Goal: Communication & Community: Ask a question

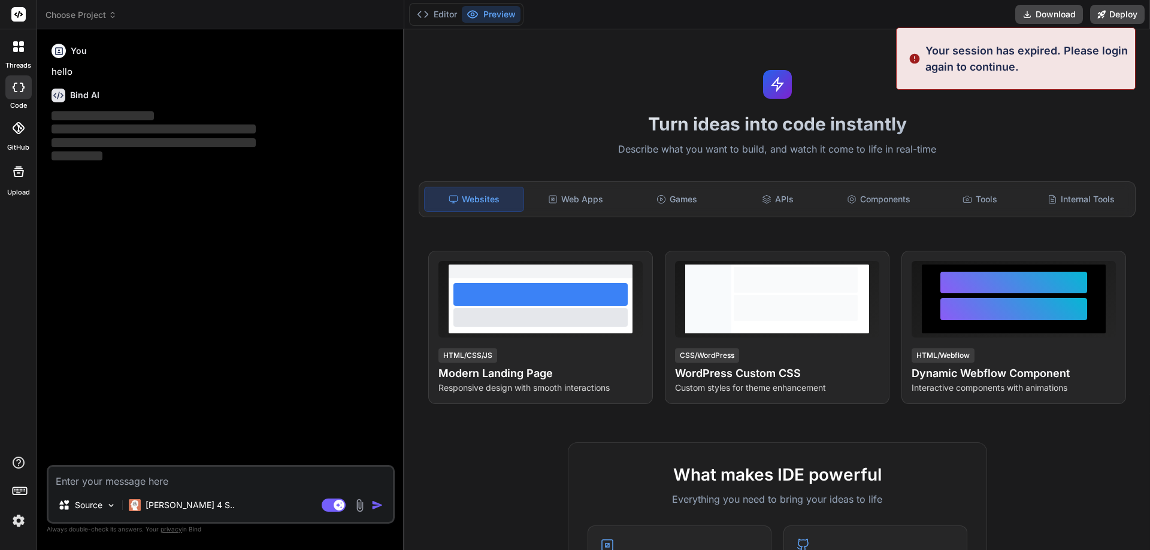
click at [24, 519] on img at bounding box center [18, 521] width 20 height 20
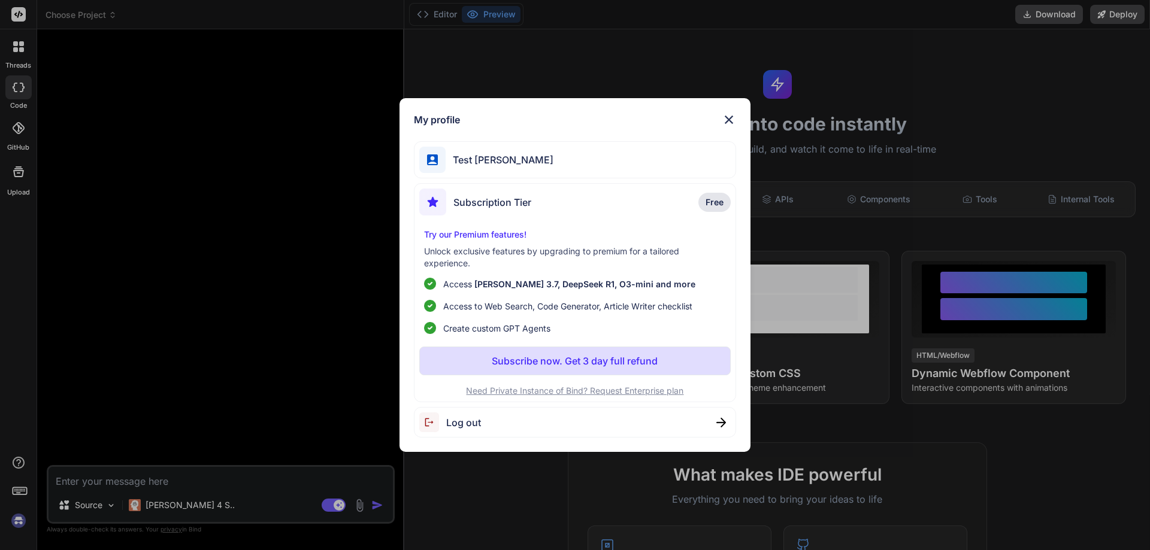
type textarea "x"
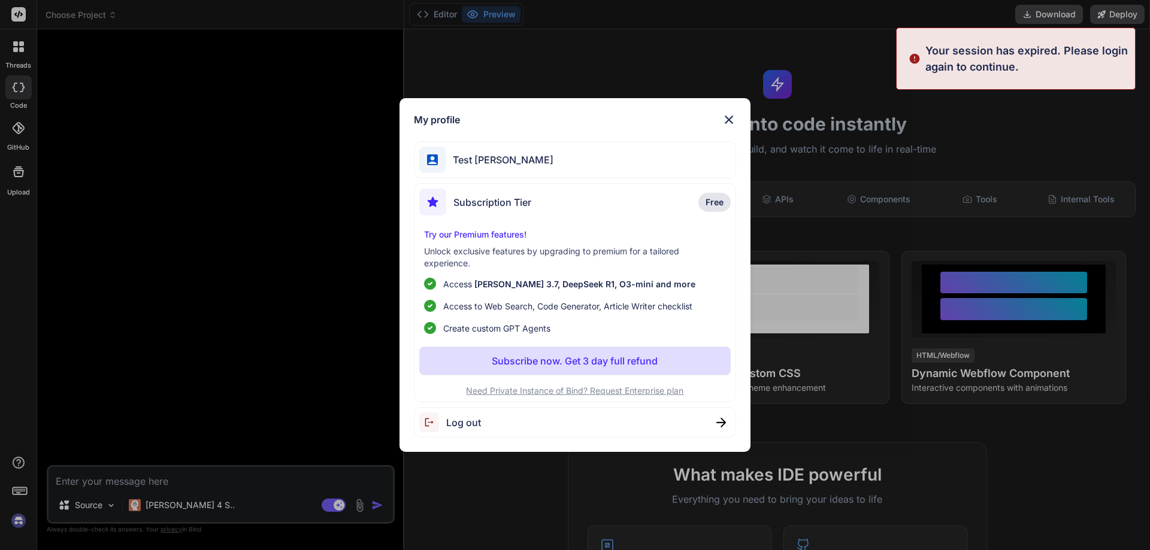
click at [506, 158] on div "Test Singh" at bounding box center [575, 160] width 323 height 38
click at [728, 122] on img at bounding box center [729, 120] width 14 height 14
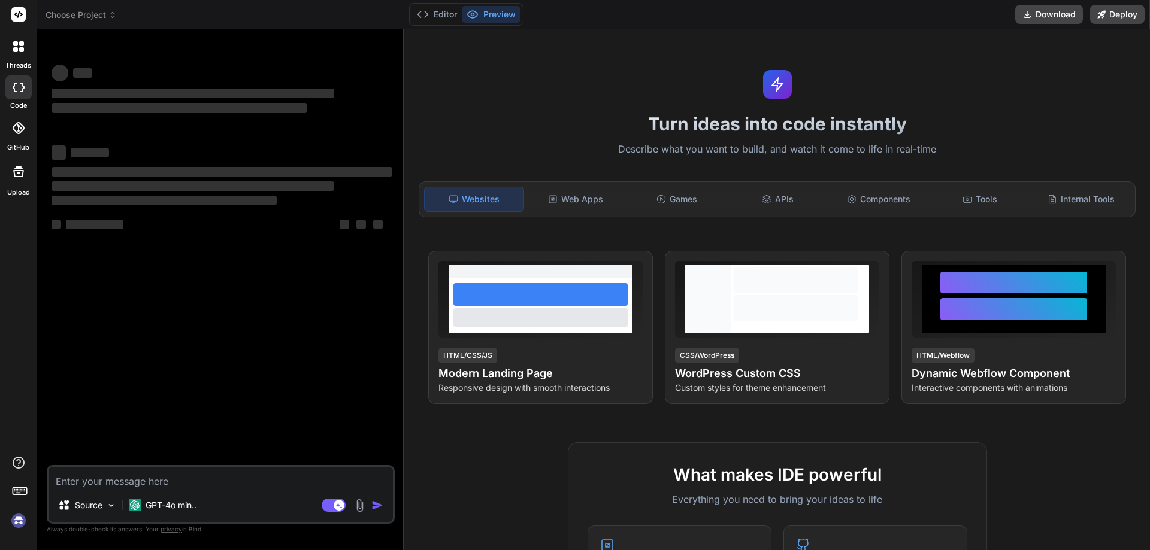
type textarea "x"
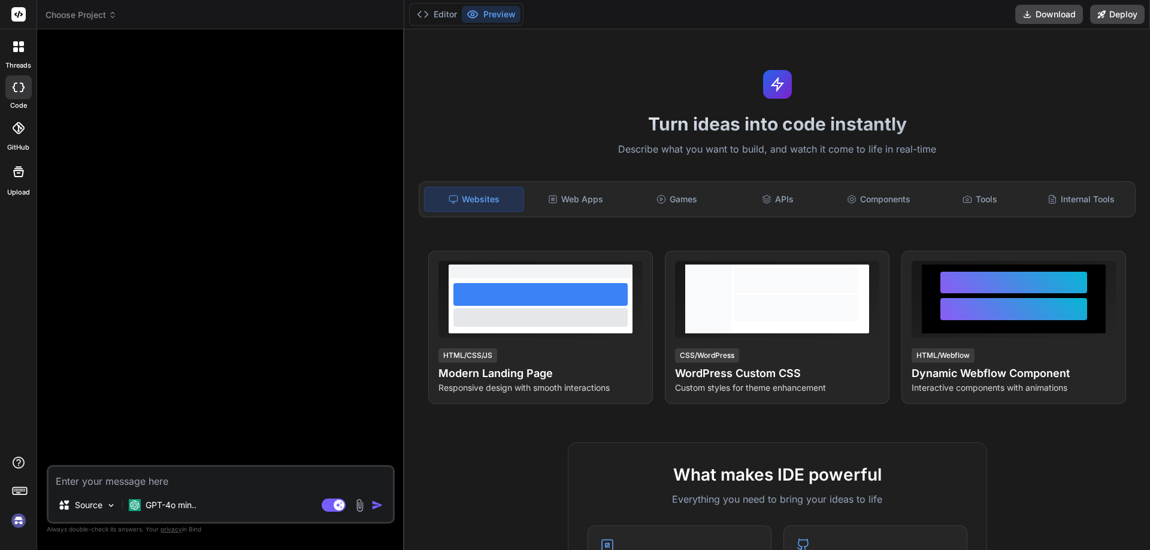
click at [157, 481] on textarea at bounding box center [221, 478] width 344 height 22
click at [13, 527] on img at bounding box center [18, 521] width 20 height 20
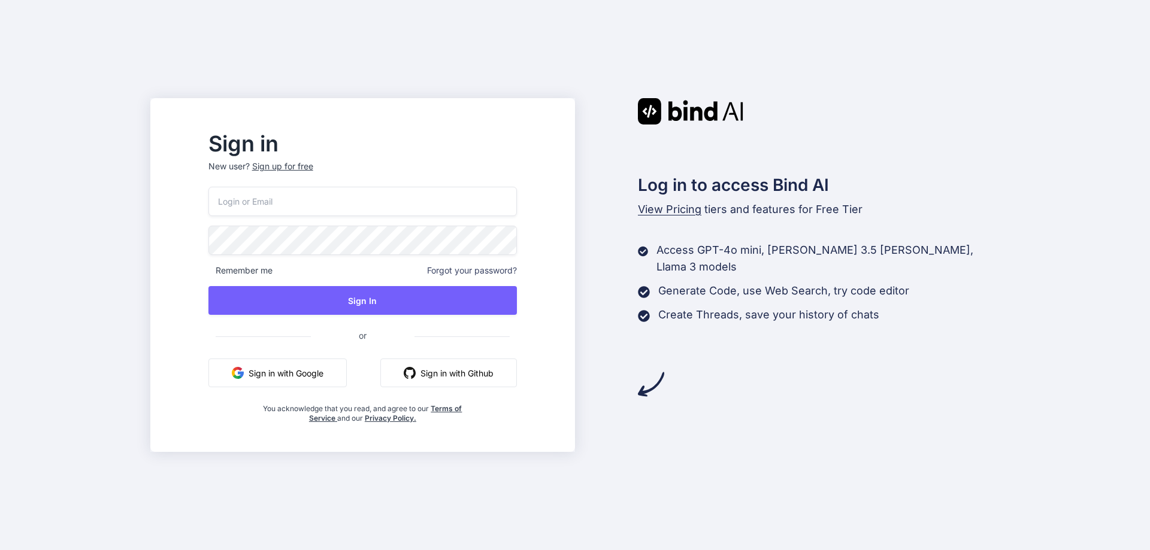
click at [349, 200] on input "email" at bounding box center [362, 201] width 308 height 29
drag, startPoint x: 150, startPoint y: 268, endPoint x: 254, endPoint y: 226, distance: 111.5
click at [152, 266] on div "Sign in New user? Sign up for free Remember me Forgot your password? Sign In or…" at bounding box center [575, 275] width 1150 height 550
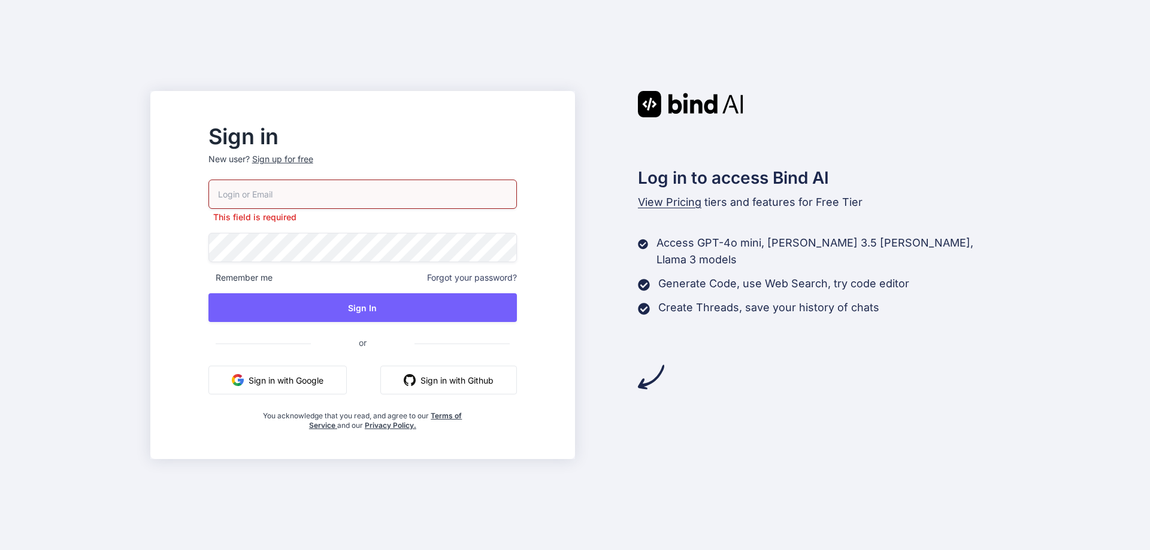
click at [307, 193] on input "email" at bounding box center [362, 194] width 308 height 29
click at [322, 196] on input "email" at bounding box center [362, 194] width 308 height 29
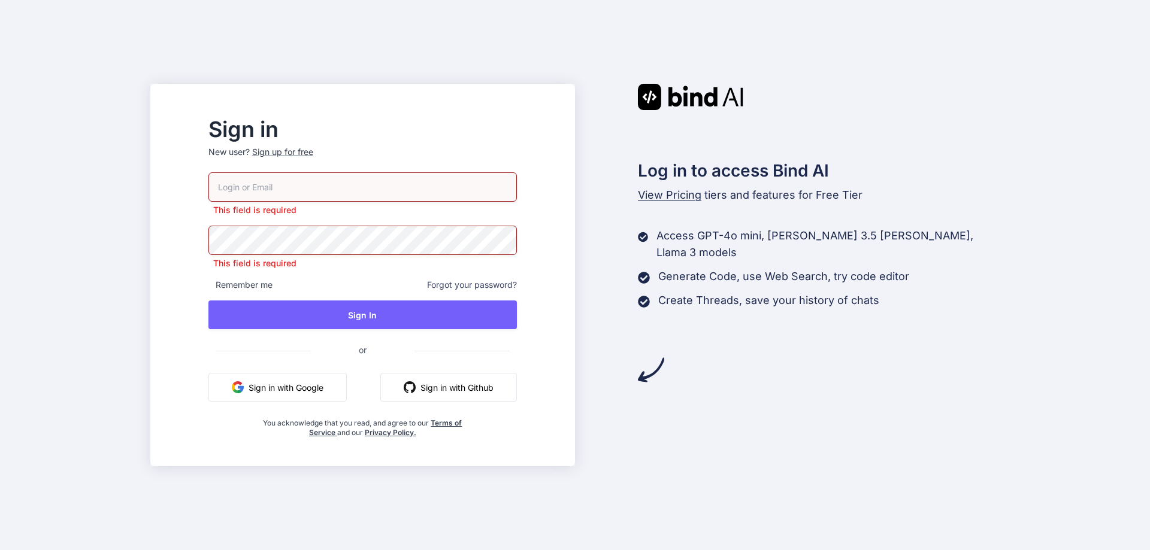
click at [322, 198] on input "email" at bounding box center [362, 186] width 308 height 29
click at [322, 197] on input "email" at bounding box center [362, 186] width 308 height 29
click at [349, 180] on input "email" at bounding box center [362, 186] width 308 height 29
click at [340, 187] on input "email" at bounding box center [362, 186] width 308 height 29
paste input "[EMAIL_ADDRESS][DOMAIN_NAME]"
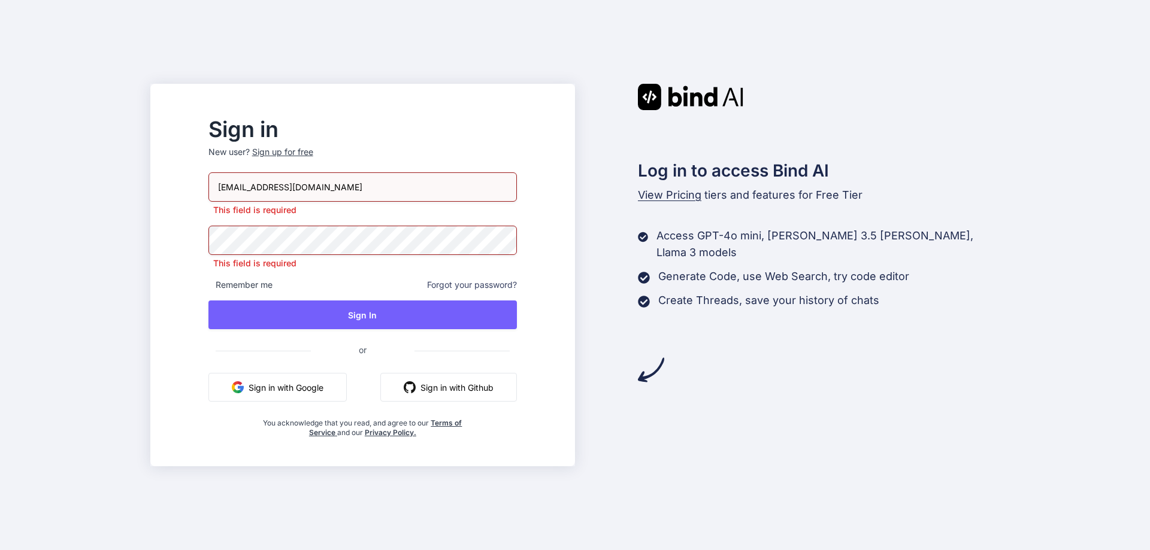
type input "[EMAIL_ADDRESS][DOMAIN_NAME]"
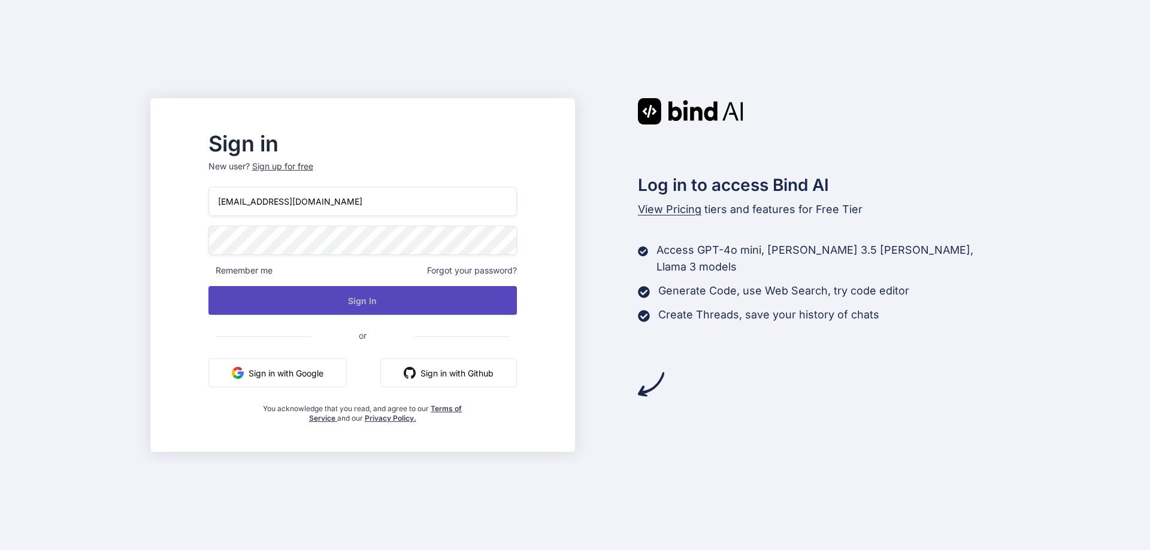
click at [349, 313] on button "Sign In" at bounding box center [362, 300] width 308 height 29
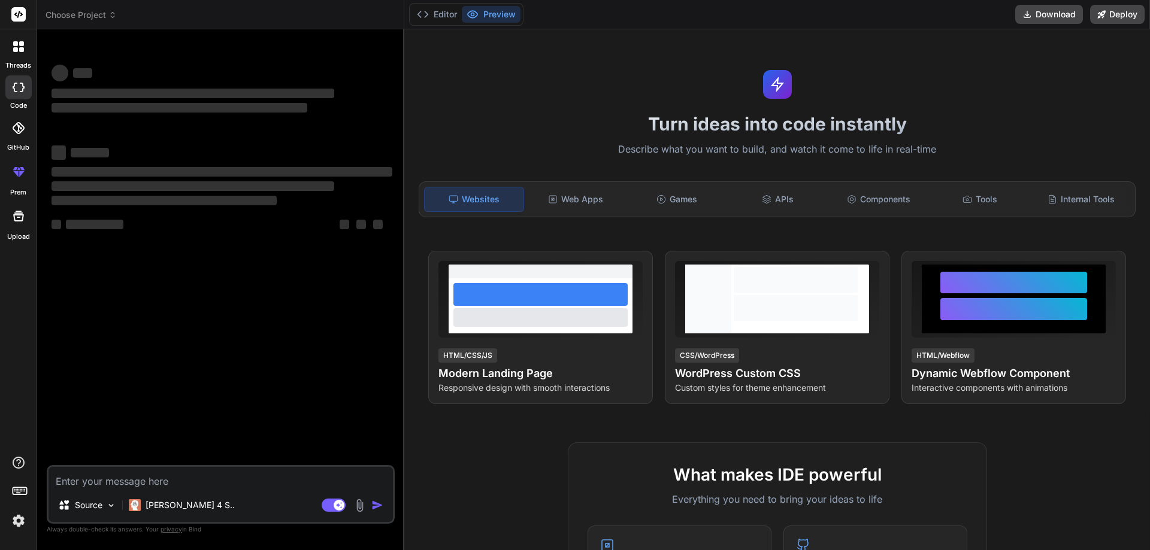
click at [12, 521] on img at bounding box center [18, 521] width 20 height 20
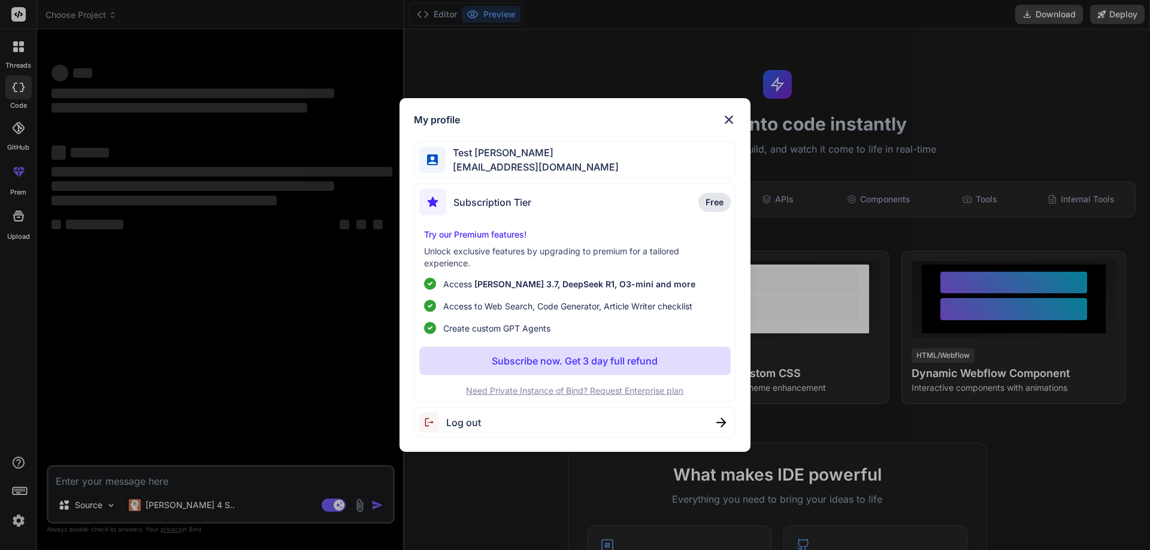
type textarea "x"
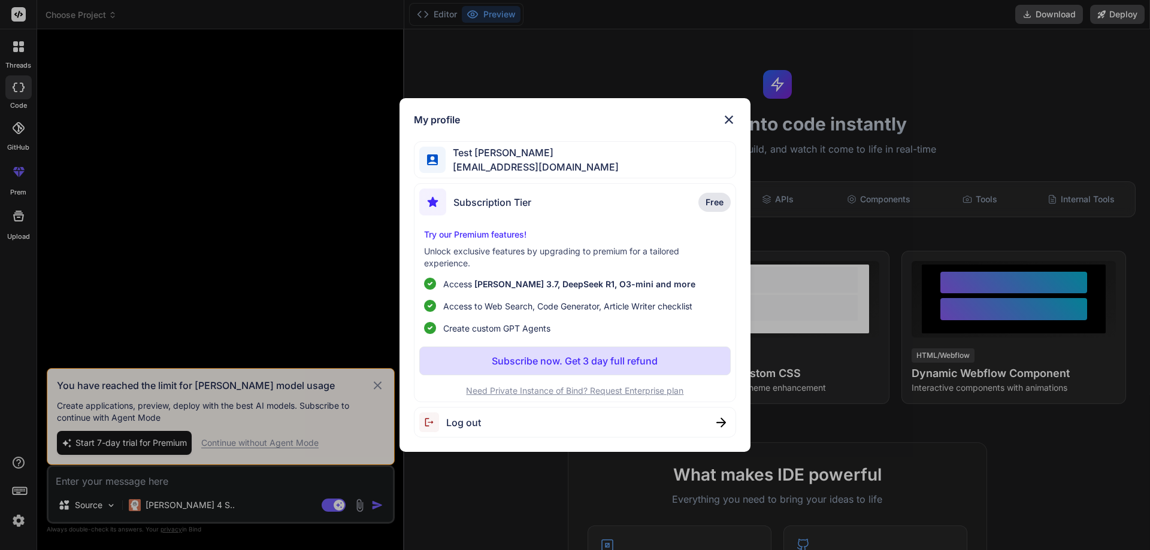
click at [726, 118] on img at bounding box center [729, 120] width 14 height 14
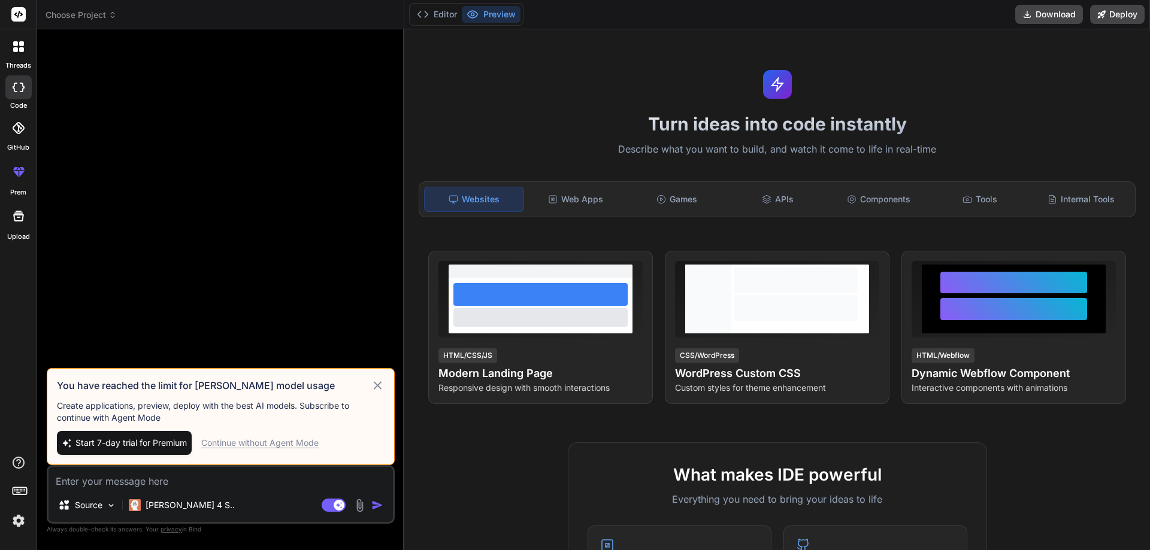
click at [178, 490] on div "Source Claude 4 S.. Agent Mode. When this toggle is activated, AI automatically…" at bounding box center [221, 494] width 348 height 59
click at [169, 480] on textarea at bounding box center [221, 478] width 344 height 22
paste textarea "Hi Varun, Please confirm the resourcing has been done of below member? As we ha…"
type textarea "Hi Varun, Please confirm the resourcing has been done of below member? As we ha…"
type textarea "x"
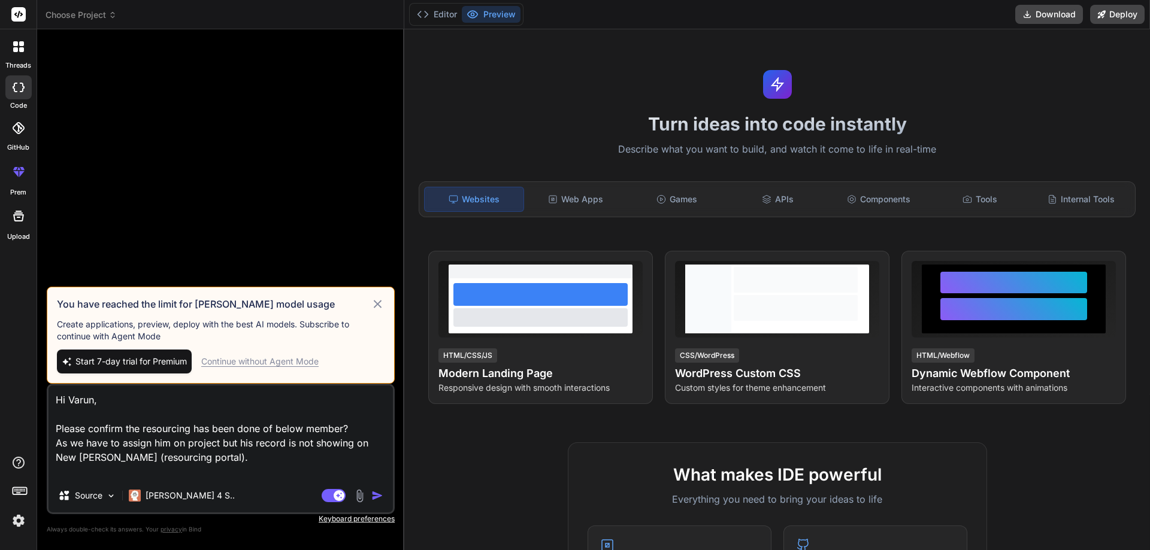
drag, startPoint x: 199, startPoint y: 458, endPoint x: 205, endPoint y: 458, distance: 6.6
click at [204, 458] on textarea "Hi Varun, Please confirm the resourcing has been done of below member? As we ha…" at bounding box center [221, 432] width 344 height 93
type textarea "Hi Varun, Please confirm the resourcing has been done of below member? As we ha…"
click at [391, 308] on div "You have reached the limit for Claude model usage Create applications, preview,…" at bounding box center [221, 335] width 348 height 97
click at [17, 519] on img at bounding box center [18, 521] width 20 height 20
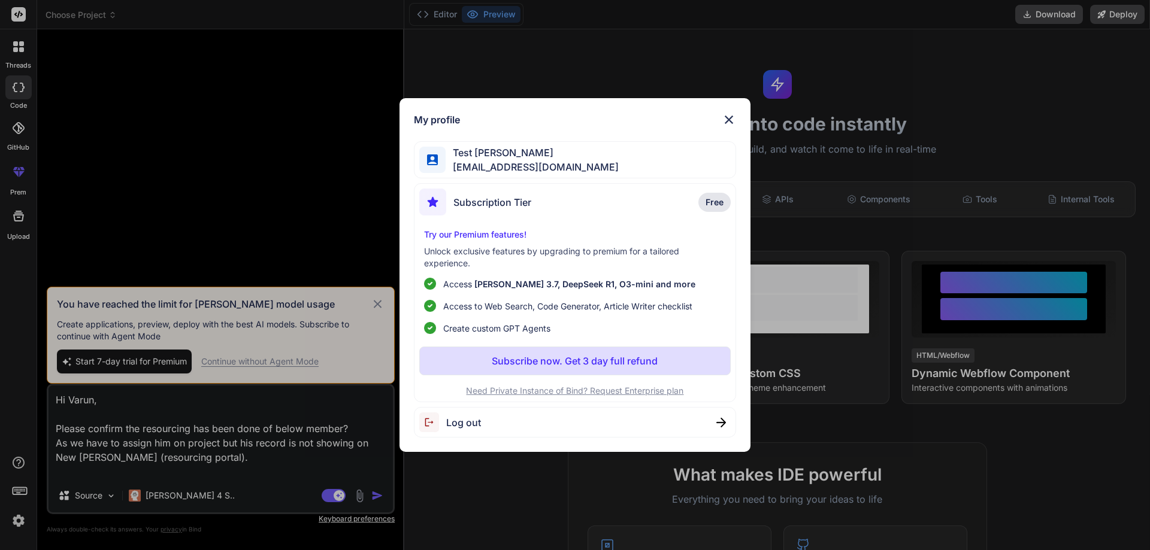
click at [447, 426] on span "Log out" at bounding box center [463, 423] width 35 height 14
type textarea "x"
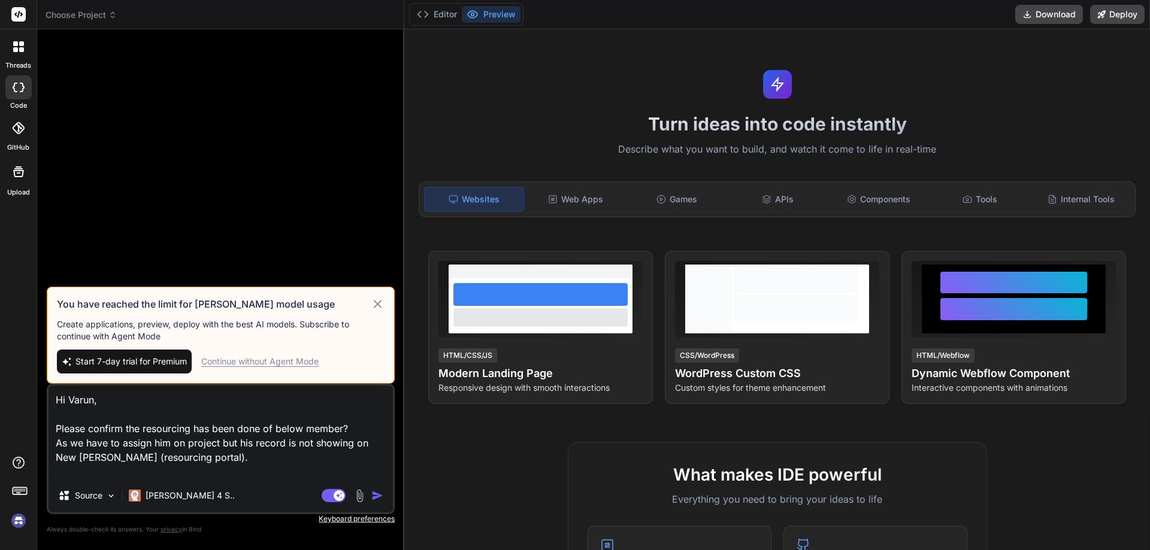
click at [10, 514] on img at bounding box center [18, 521] width 20 height 20
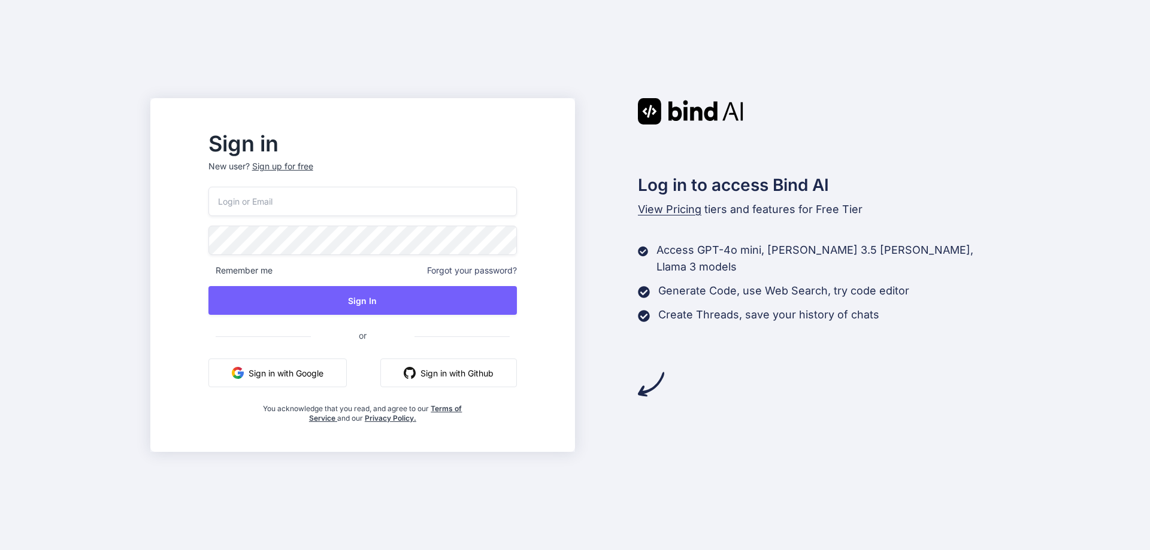
click at [409, 201] on input "email" at bounding box center [362, 201] width 308 height 29
paste input "alt.fl-2o9nnh2m@yopmail.com"
type input "alt.fl-2o9nnh2m@yopmail.com"
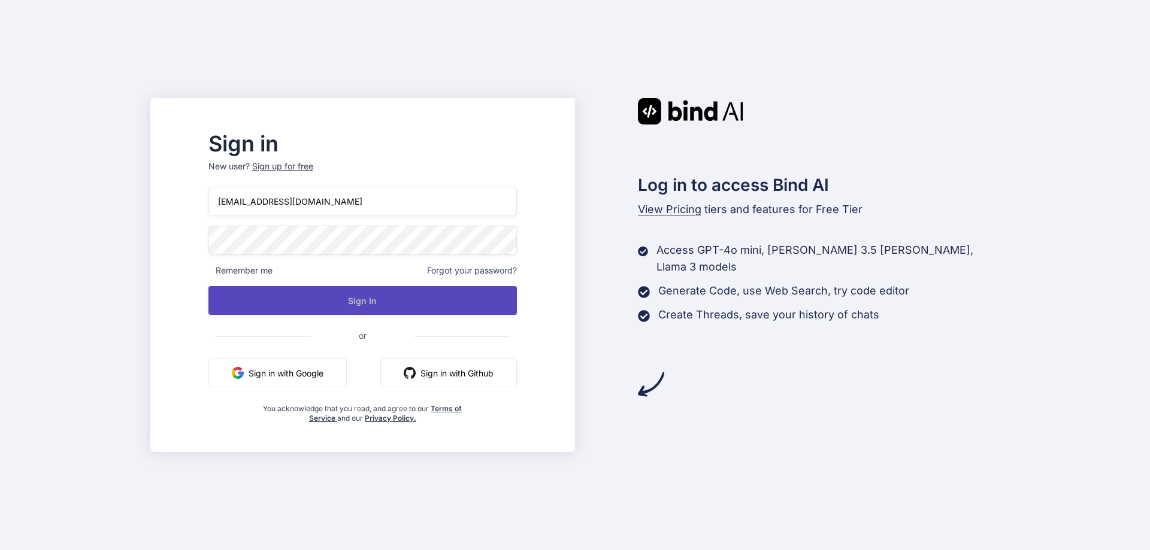
click at [349, 299] on button "Sign In" at bounding box center [362, 300] width 308 height 29
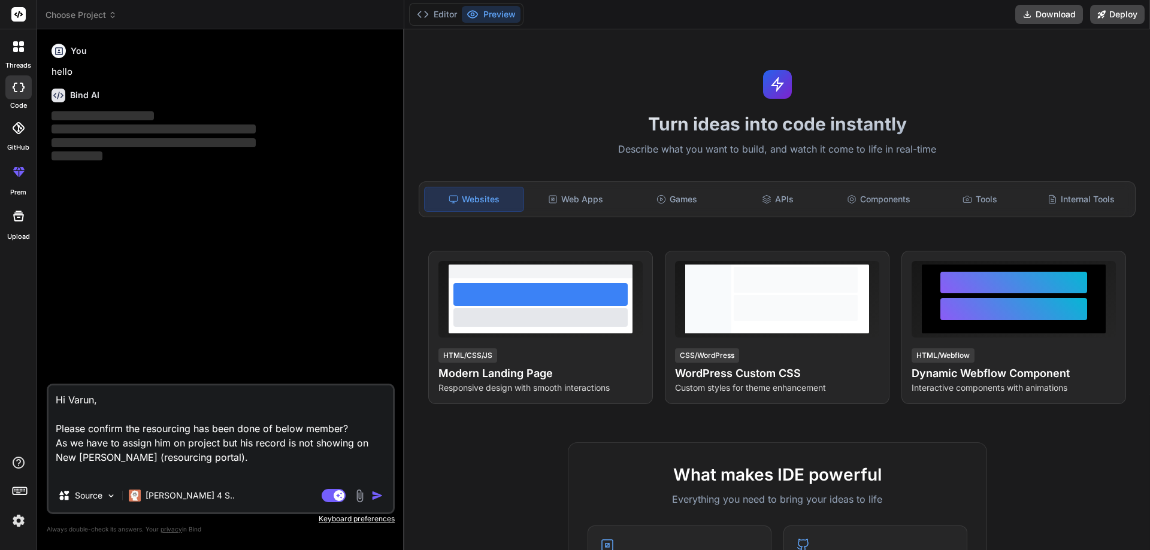
click at [279, 215] on div "You hello Bind AI ‌ ‌ ‌ ‌" at bounding box center [222, 211] width 346 height 345
click at [378, 498] on img "button" at bounding box center [377, 496] width 12 height 12
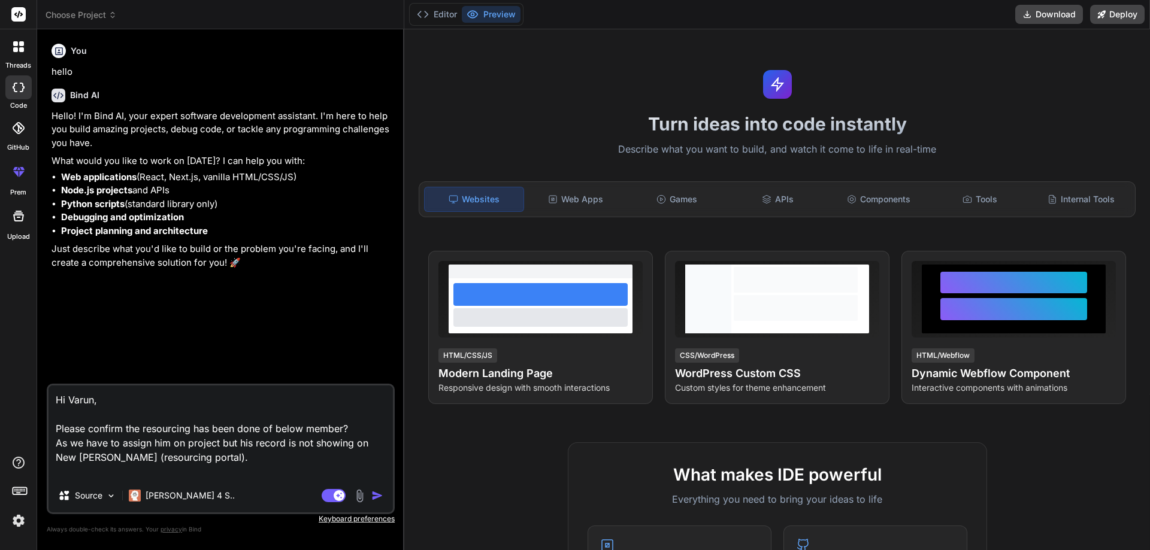
click at [216, 461] on textarea "Hi Varun, Please confirm the resourcing has been done of below member? As we ha…" at bounding box center [221, 432] width 344 height 93
click at [377, 495] on img "button" at bounding box center [377, 496] width 12 height 12
type textarea "x"
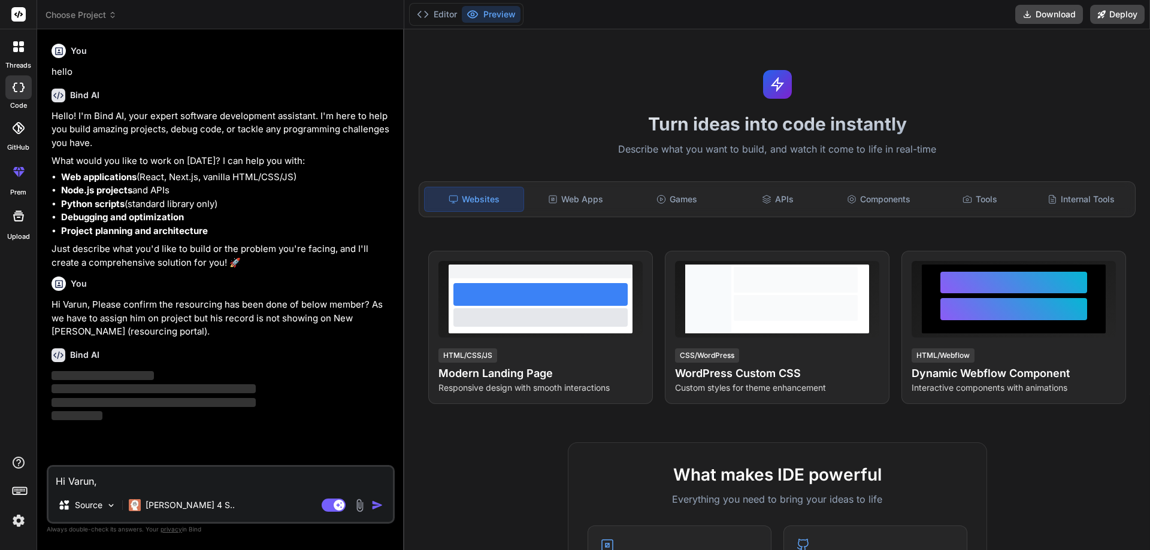
click at [206, 478] on textarea "Hi Varun, Please confirm the resourcing has been done of below member? As we ha…" at bounding box center [221, 478] width 344 height 22
type textarea "C"
type textarea "x"
type textarea "Co"
type textarea "x"
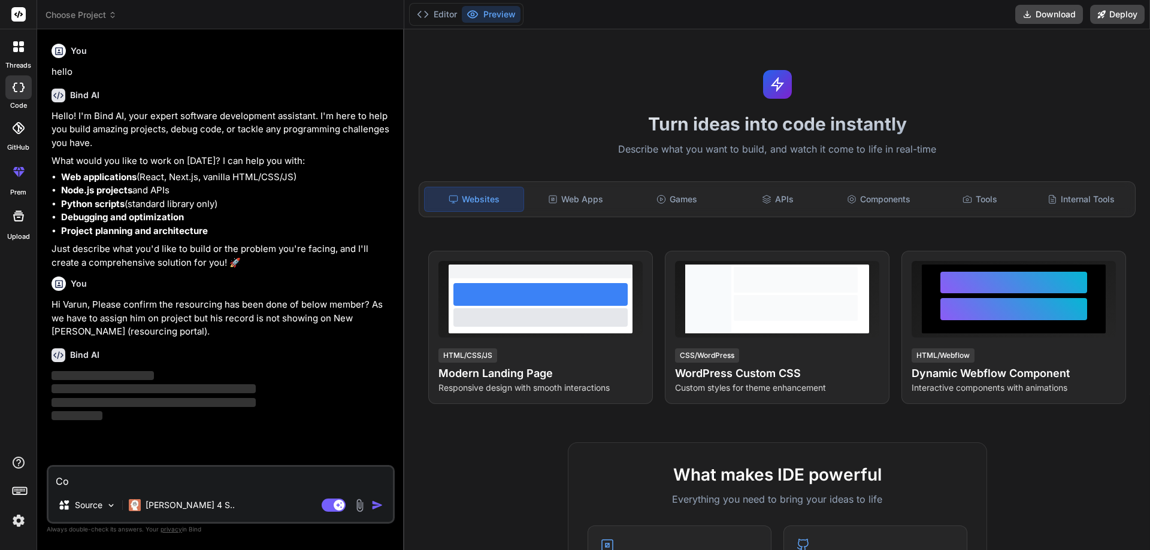
type textarea "Coo"
type textarea "x"
type textarea "Coor"
type textarea "x"
type textarea "Coore"
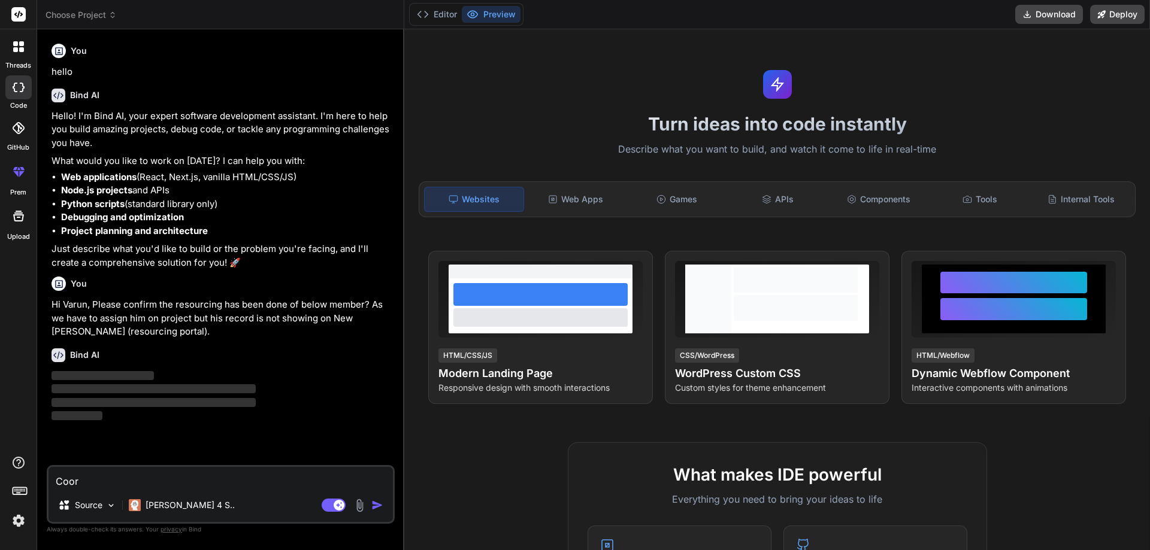
type textarea "x"
type textarea "Coorec"
type textarea "x"
type textarea "Coorect"
type textarea "x"
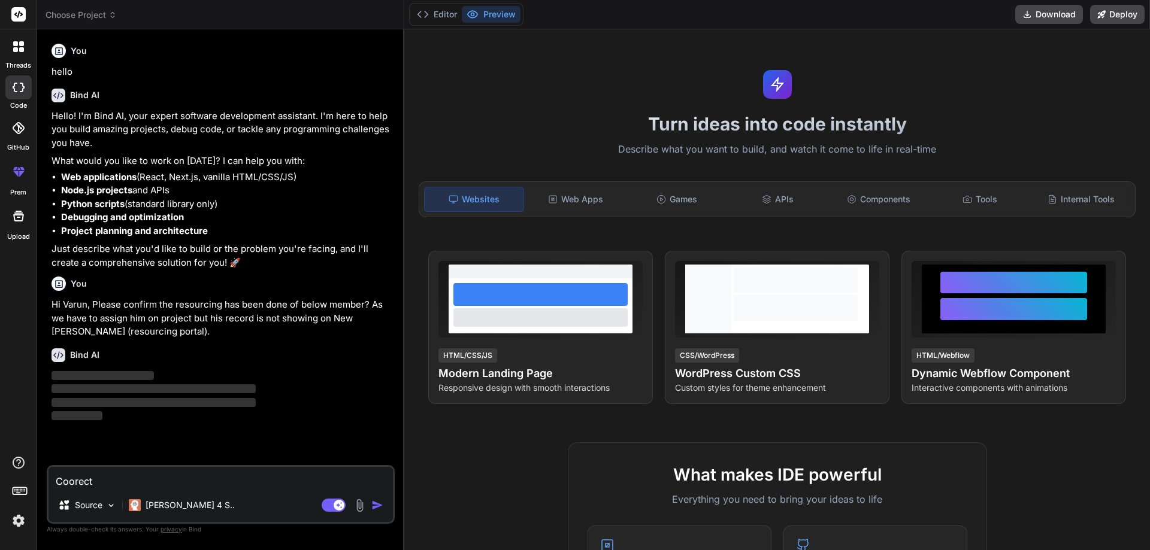
type textarea "Coorecti"
type textarea "x"
type textarea "Coorectio"
type textarea "x"
type textarea "Coorection"
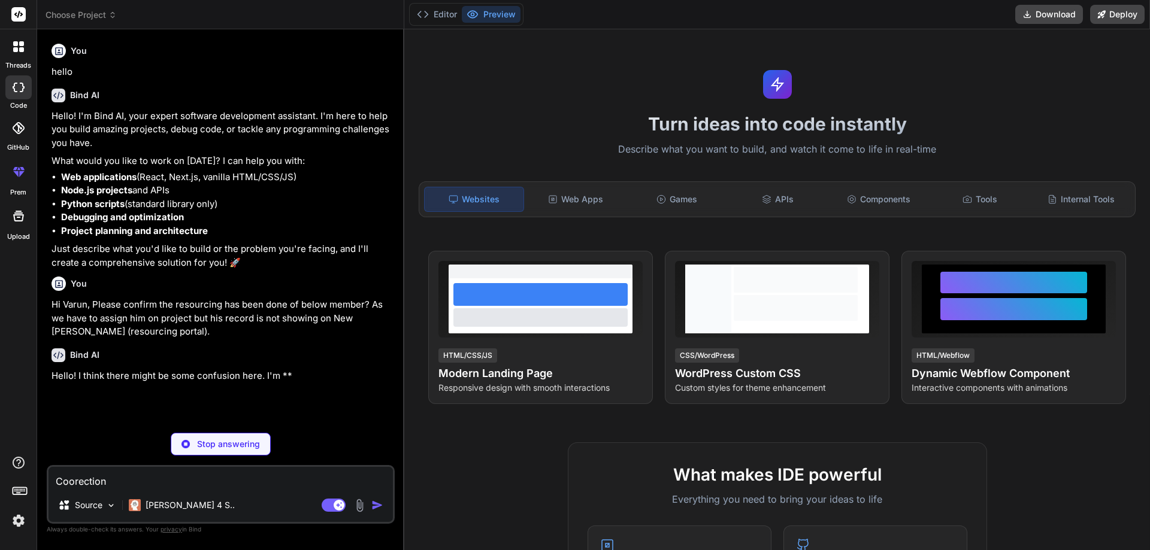
type textarea "x"
type textarea "Coorection"
type textarea "x"
type textarea "Coorection i"
type textarea "x"
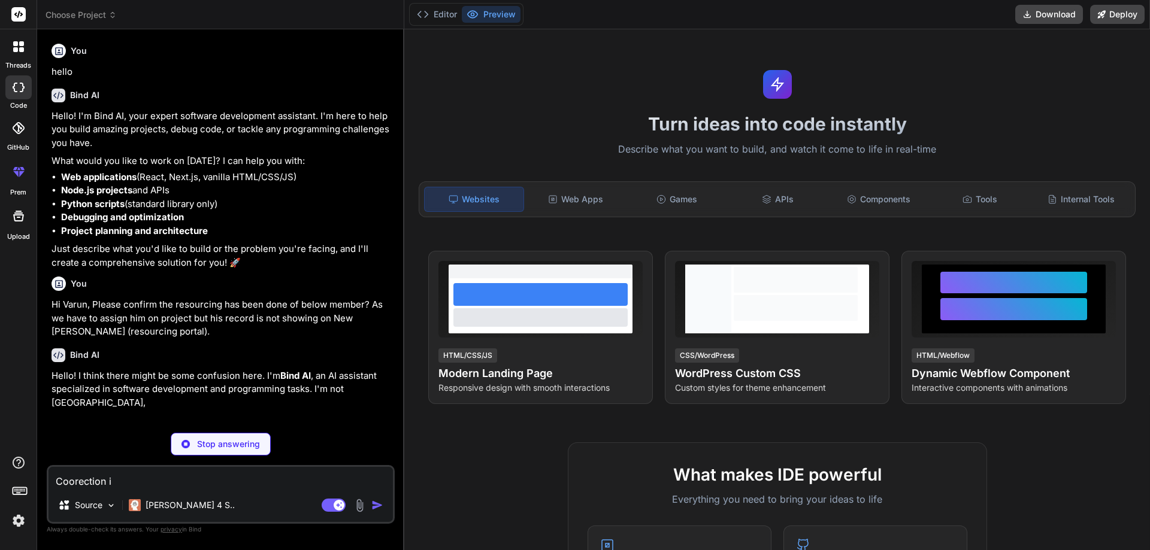
type textarea "Coorection in"
type textarea "x"
type textarea "Coorection in"
type textarea "x"
type textarea "Coorection in m"
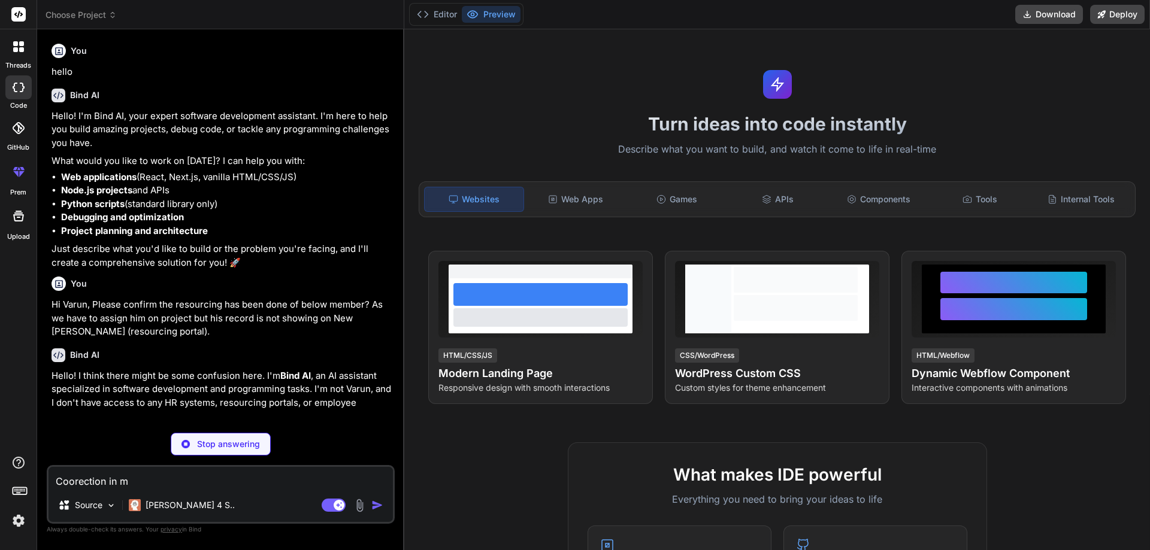
type textarea "x"
type textarea "Coorection in ma"
type textarea "x"
type textarea "Coorection in mai"
type textarea "x"
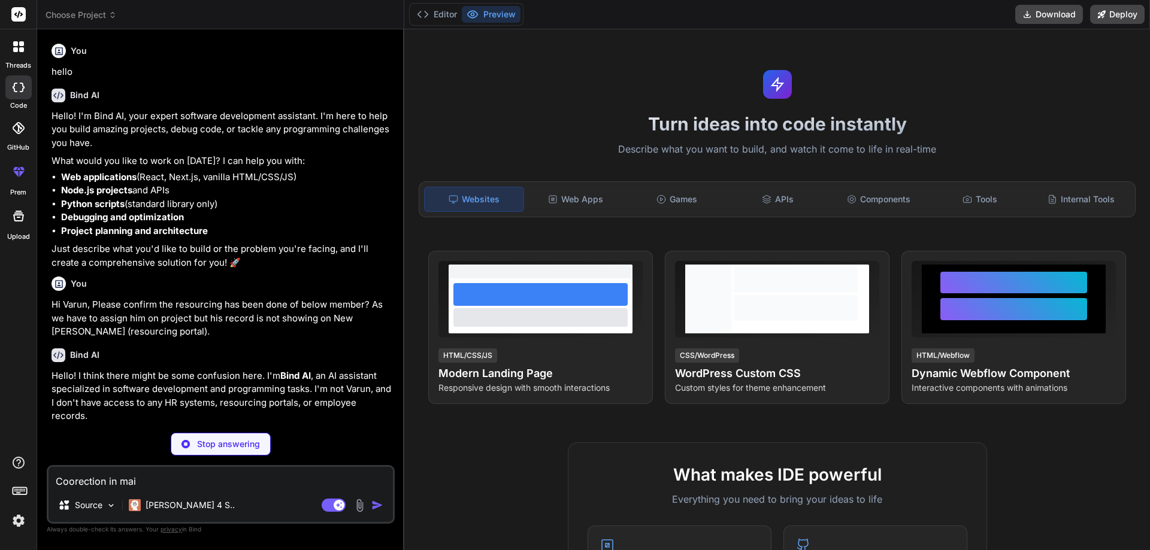
type textarea "Coorection in mail"
type textarea "x"
type textarea "Coorection in mail"
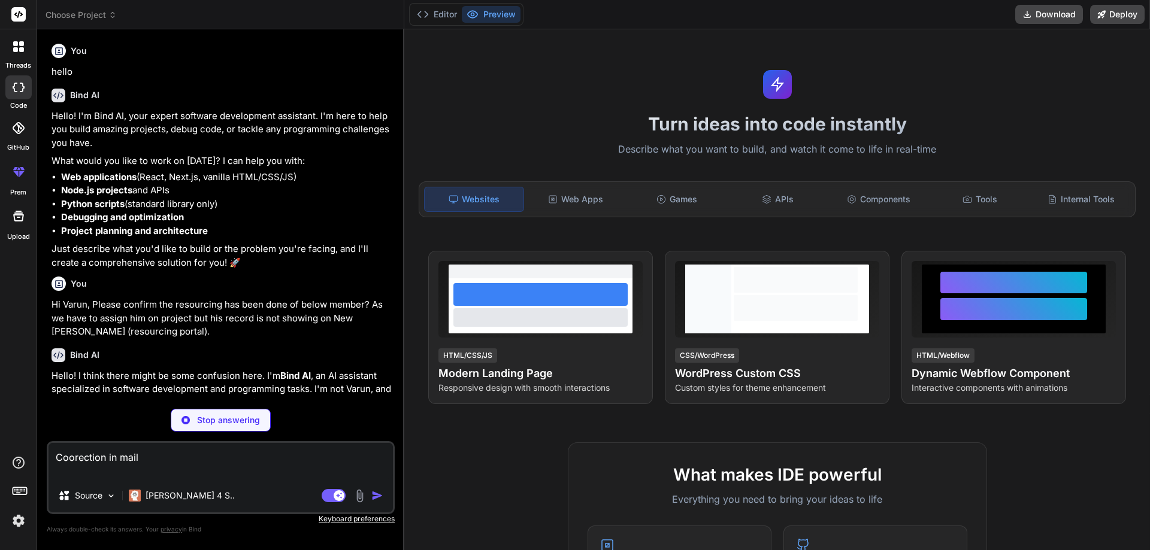
type textarea "x"
type textarea "Coorection in mail"
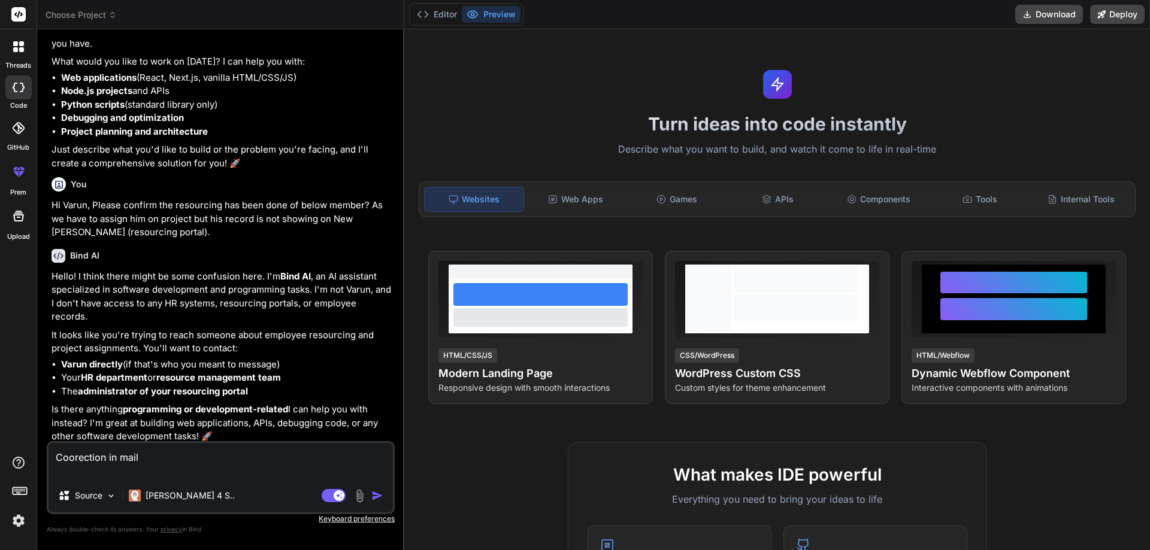
scroll to position [104, 0]
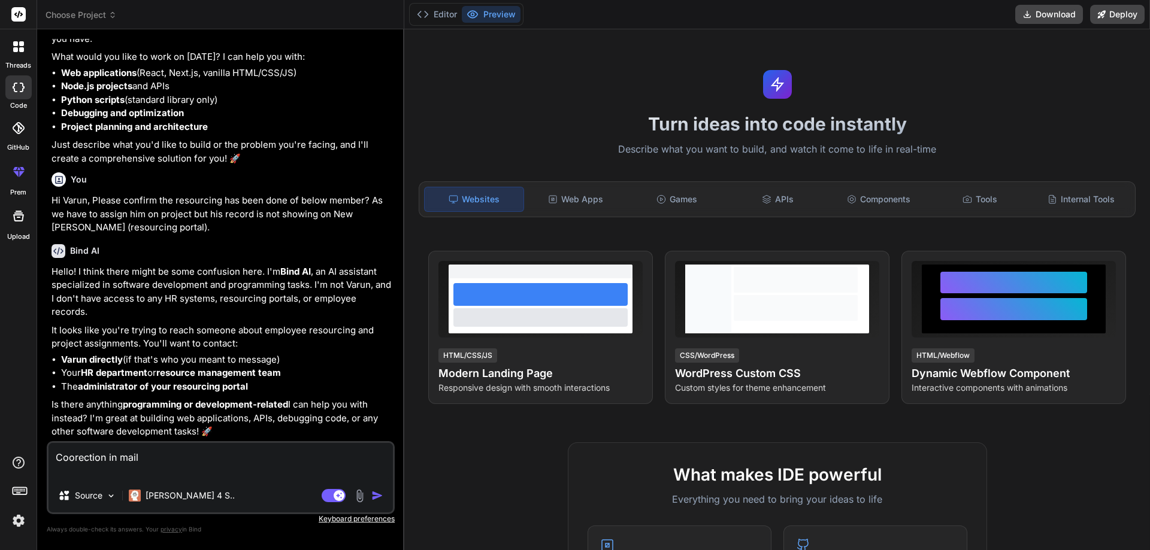
click at [374, 494] on img "button" at bounding box center [377, 496] width 12 height 12
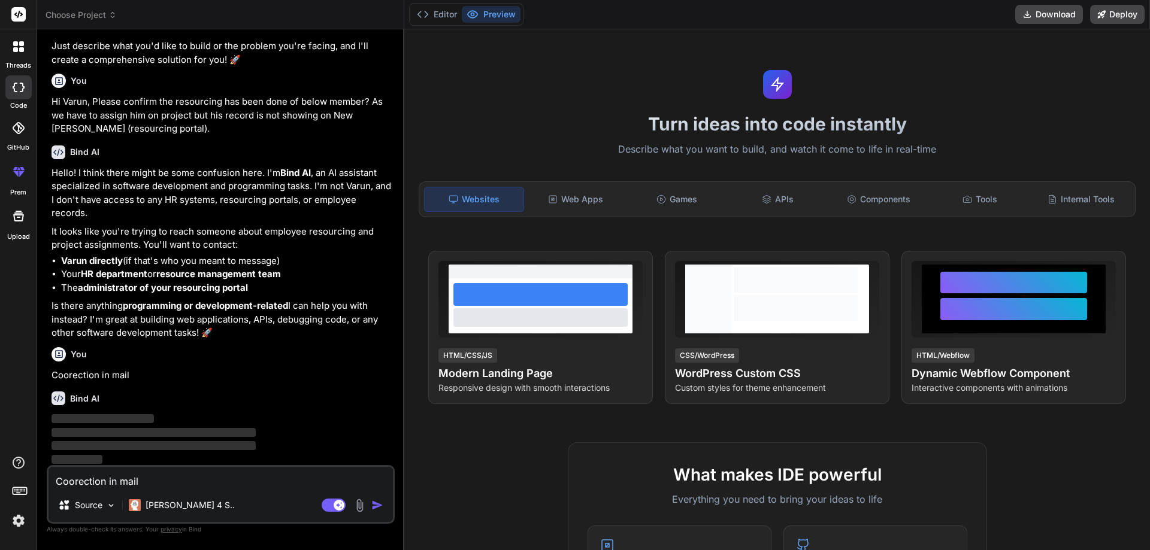
scroll to position [204, 0]
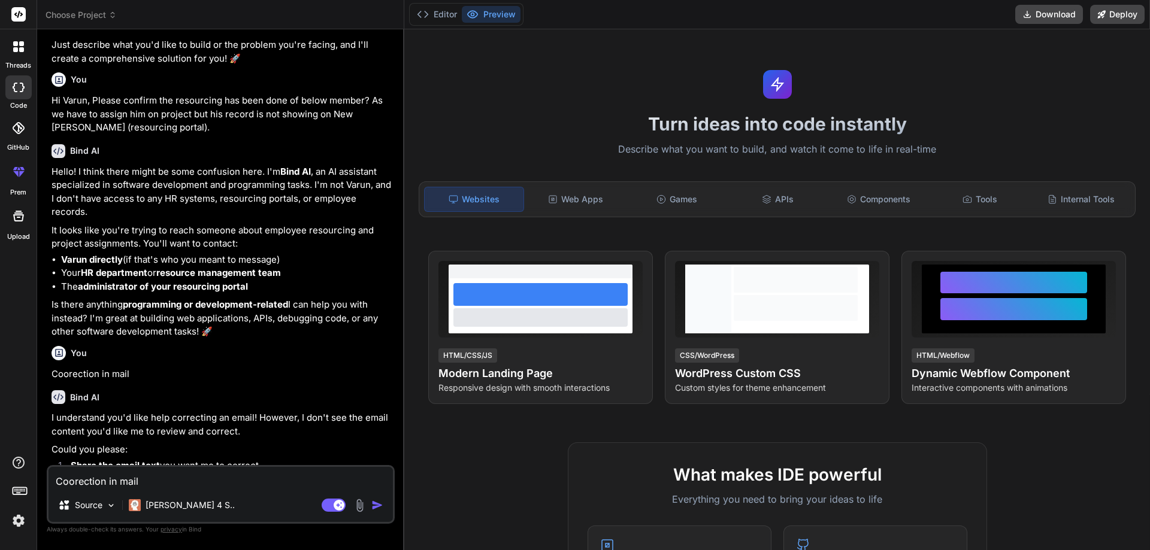
type textarea "x"
click at [233, 253] on li "Varun directly (if that's who you meant to message)" at bounding box center [226, 260] width 331 height 14
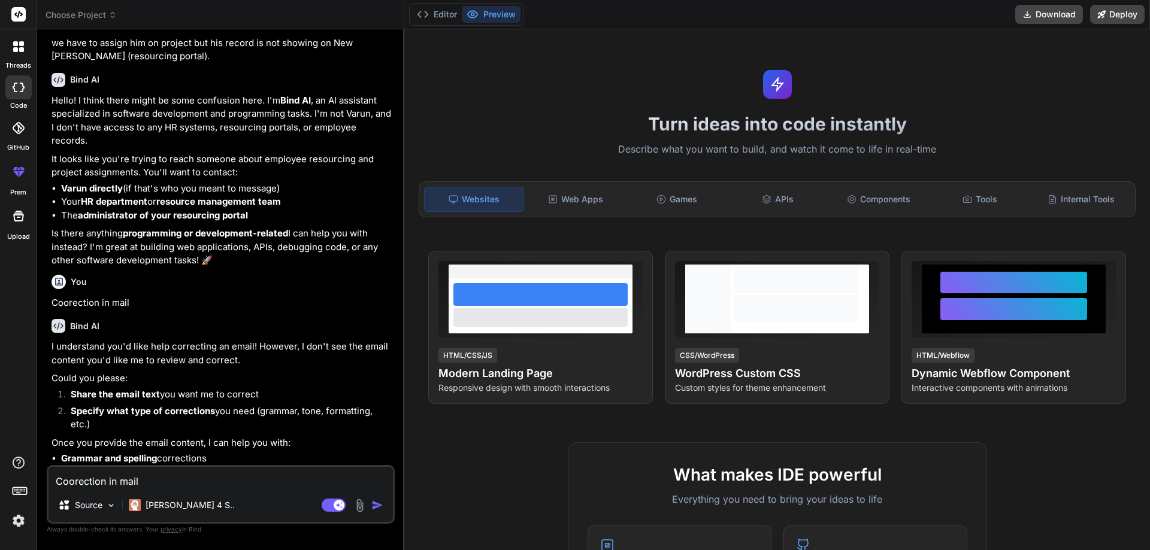
scroll to position [337, 0]
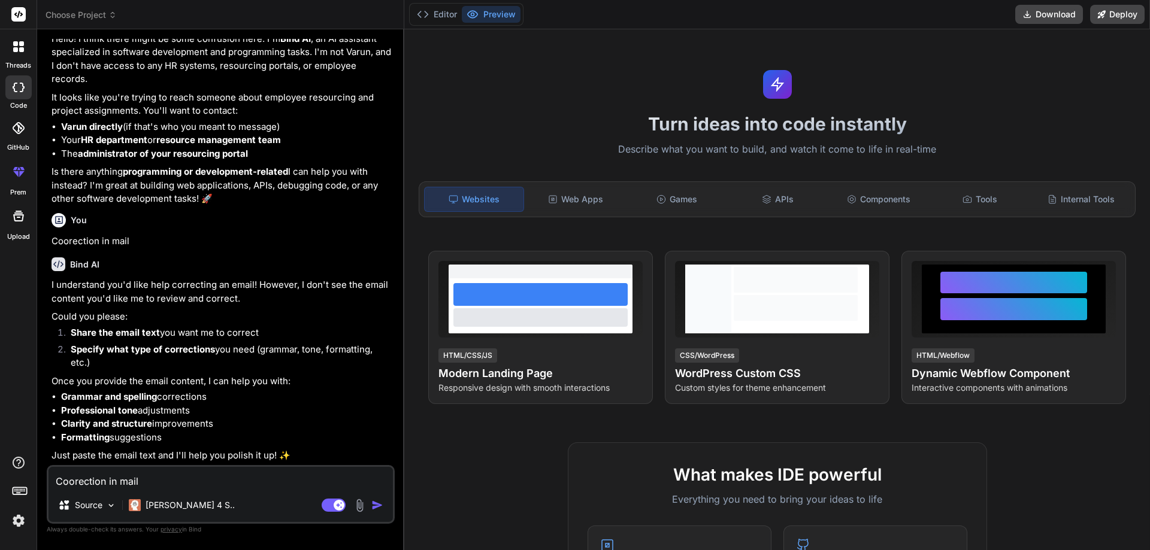
click at [238, 437] on li "Formatting suggestions" at bounding box center [226, 438] width 331 height 14
click at [188, 479] on textarea "Coorection in mail" at bounding box center [221, 478] width 344 height 22
paste textarea "Hi Varun, Please confirm the resourcing has been done of below member? As we ha…"
type textarea "Hi Varun, Please confirm the resourcing has been done of below member? As we ha…"
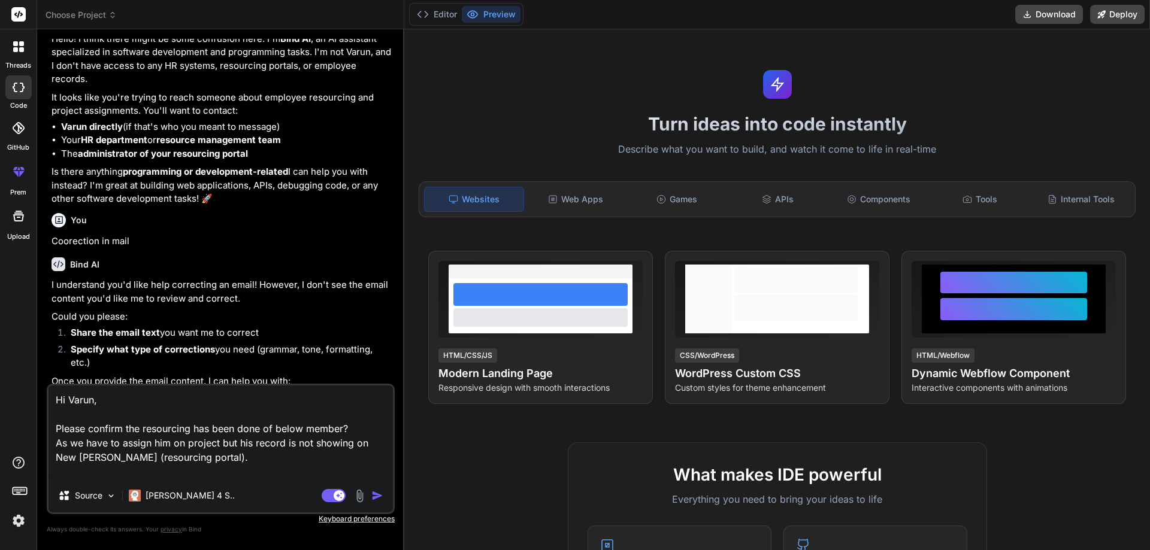
type textarea "x"
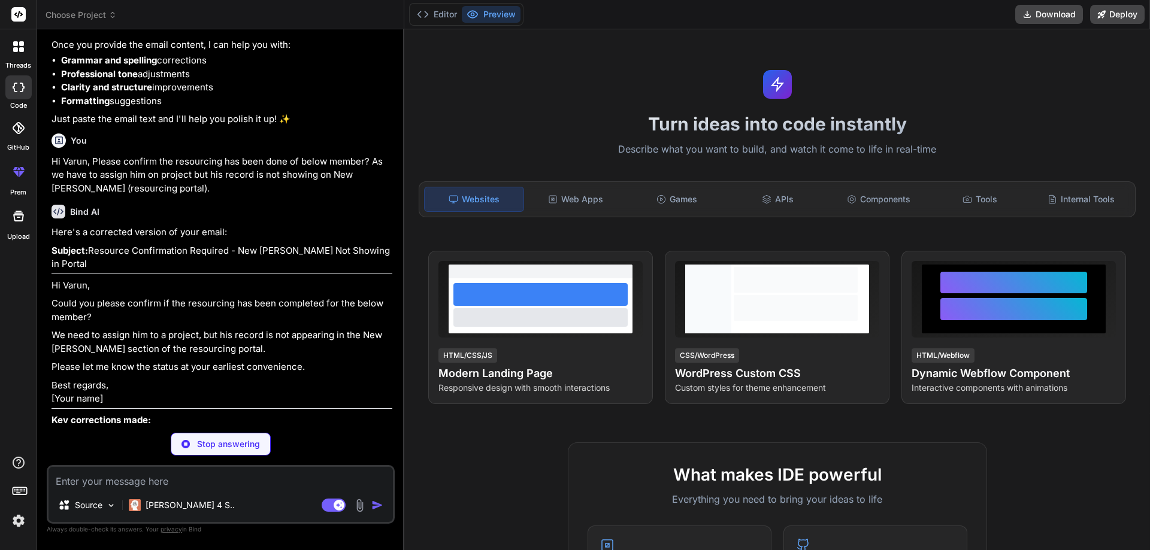
scroll to position [680, 0]
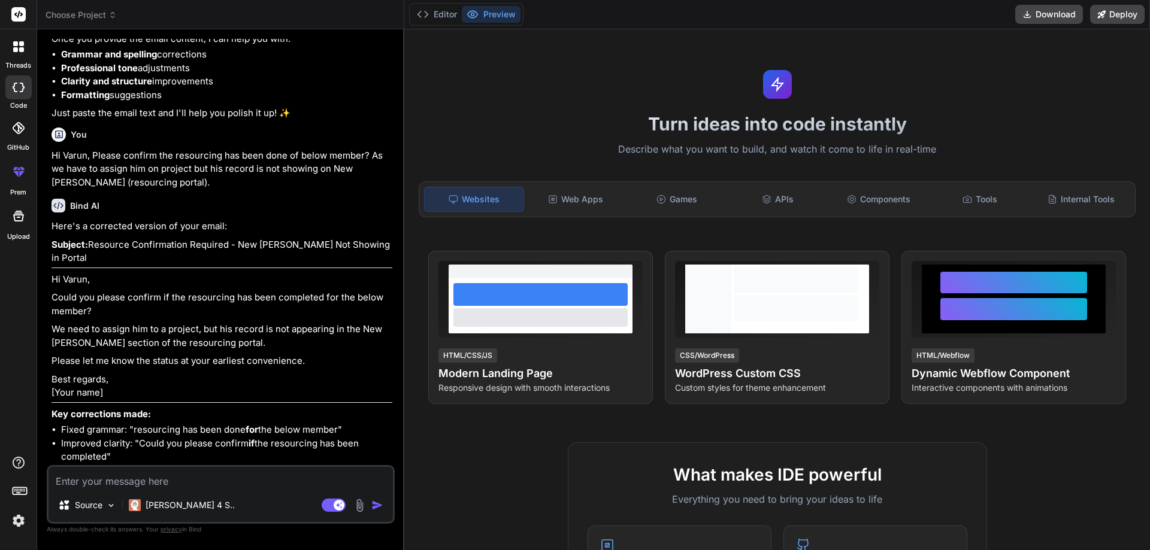
type textarea "x"
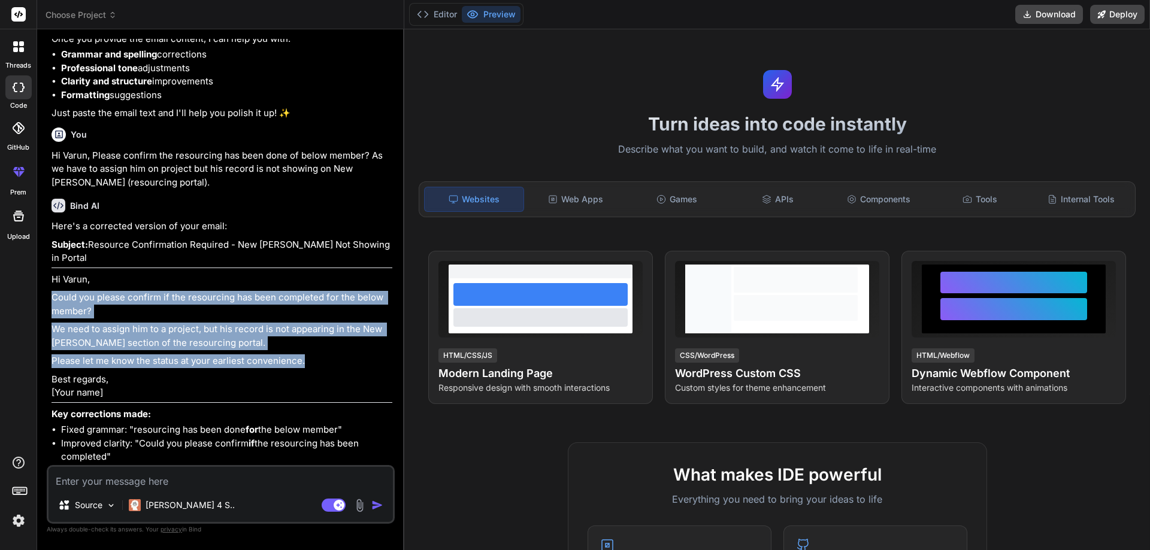
drag, startPoint x: 265, startPoint y: 349, endPoint x: 53, endPoint y: 287, distance: 221.0
click at [53, 287] on div "Here's a corrected version of your email: Subject: Resource Confirmation Requir…" at bounding box center [222, 385] width 341 height 330
copy div "Could you please confirm if the resourcing has been completed for the below mem…"
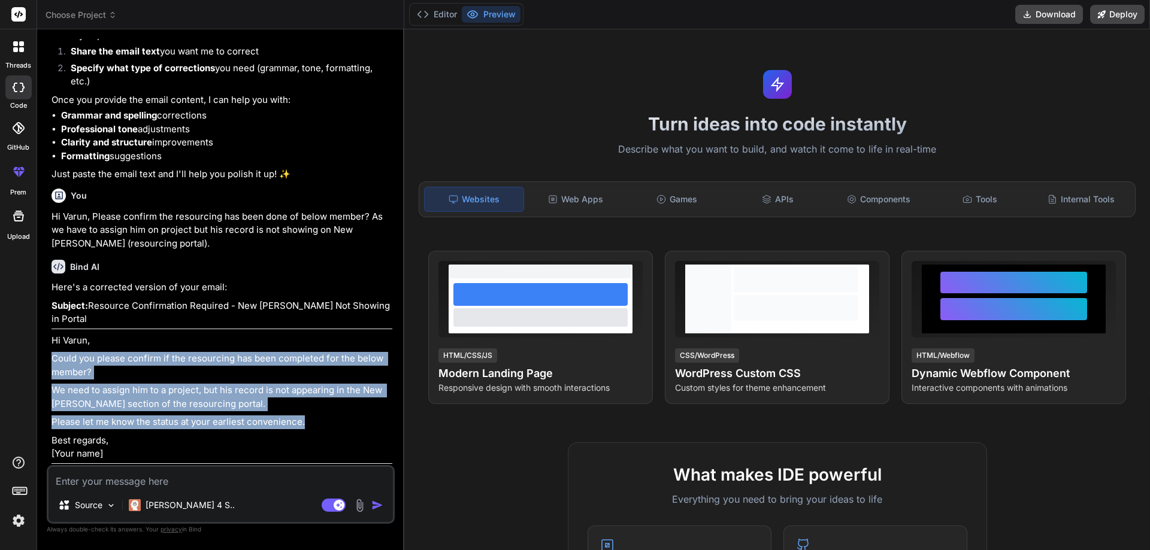
scroll to position [633, 0]
